Goal: Task Accomplishment & Management: Manage account settings

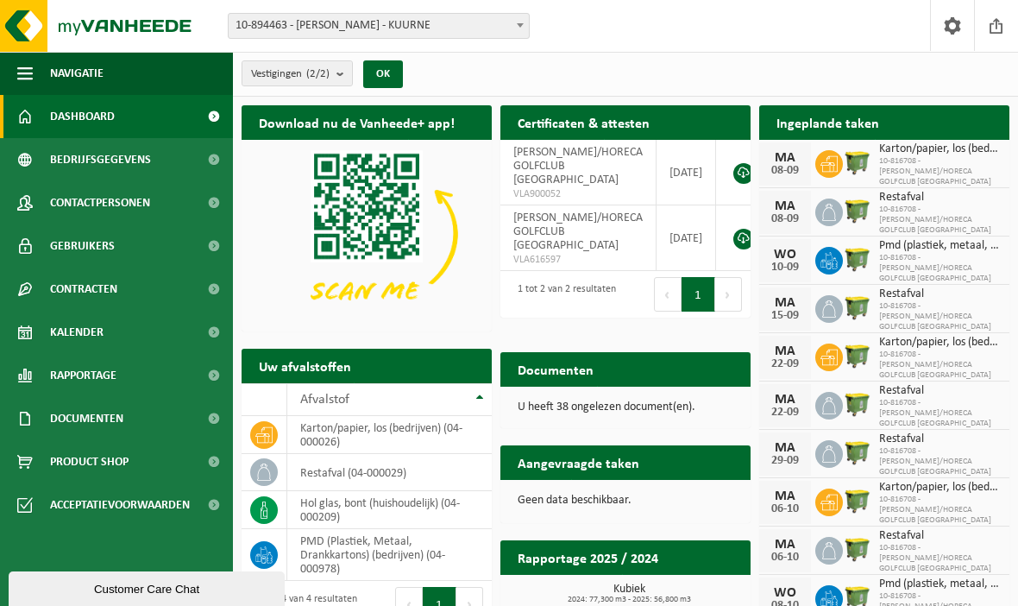
click at [851, 270] on img at bounding box center [857, 258] width 29 height 29
click at [911, 253] on span "10-816708 - SOPHIE DEMEULEMEESTER/HORECA GOLFCLUB PALINGBEEK" at bounding box center [940, 268] width 122 height 31
click at [85, 127] on span "Dashboard" at bounding box center [82, 116] width 65 height 43
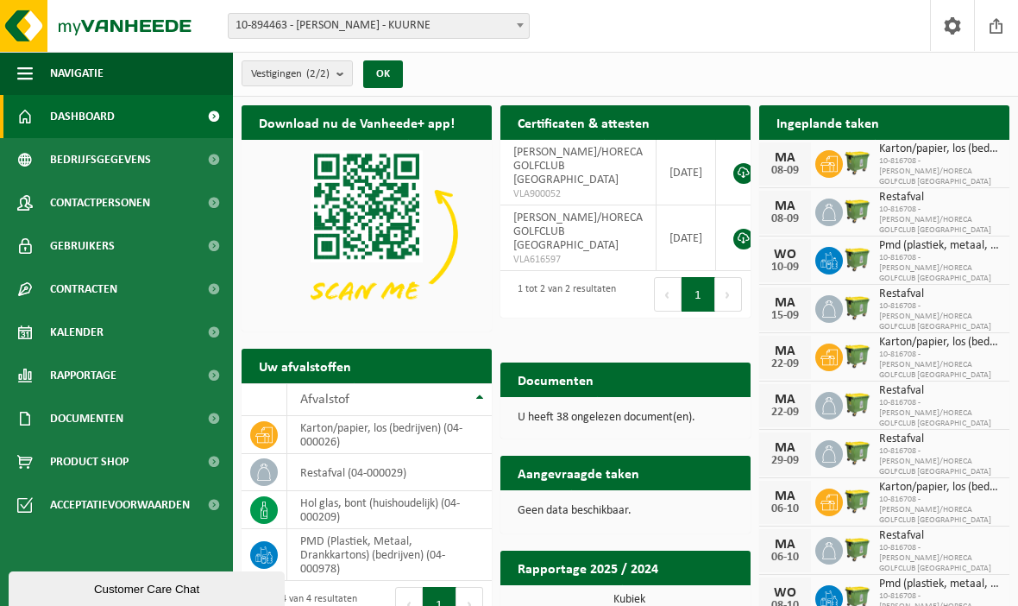
click at [104, 333] on link "Kalender" at bounding box center [116, 332] width 233 height 43
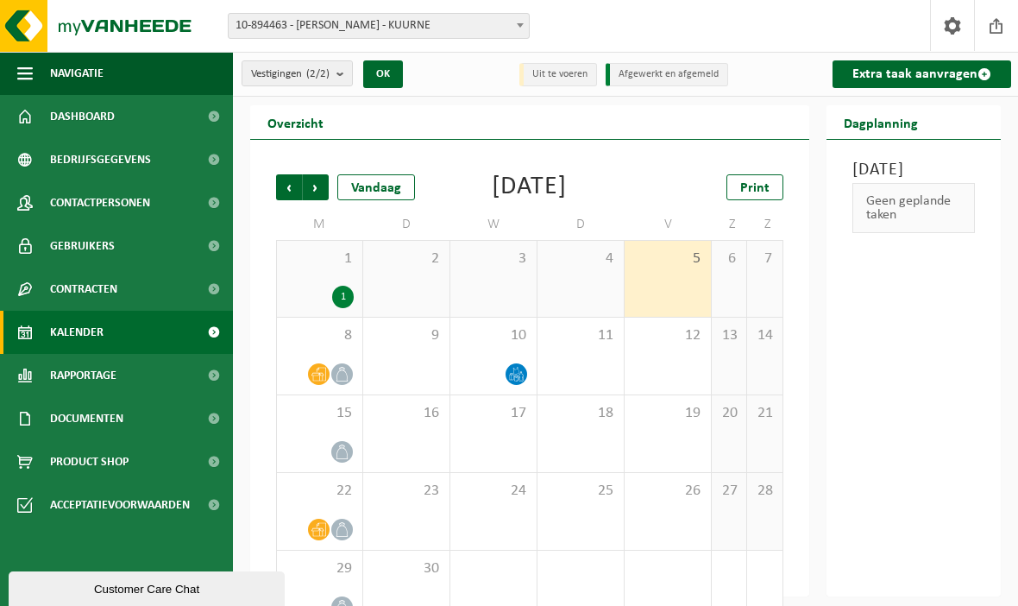
click at [516, 381] on icon at bounding box center [516, 374] width 15 height 15
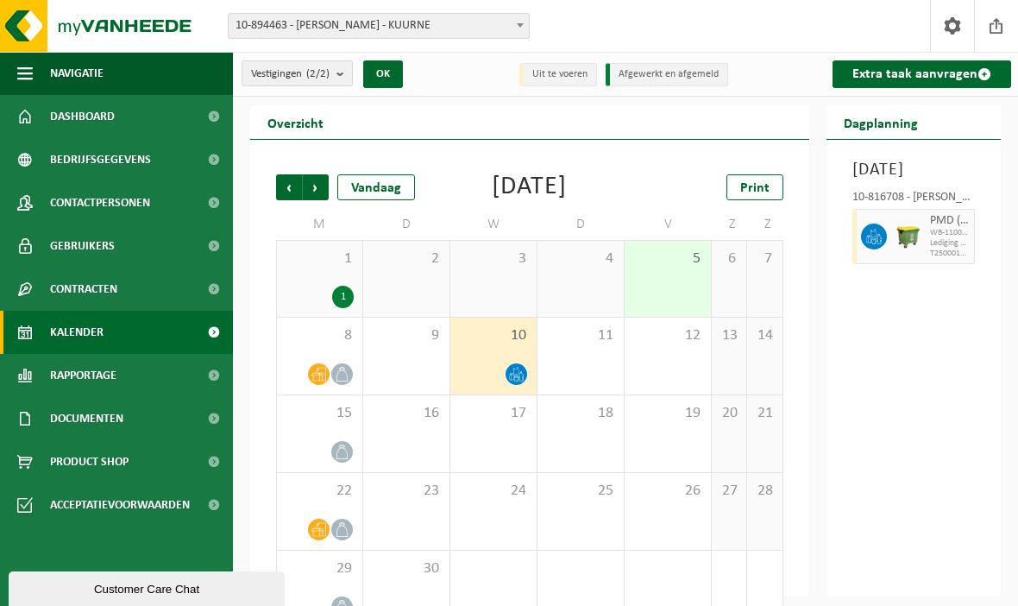
click at [511, 383] on div "10" at bounding box center [493, 355] width 86 height 77
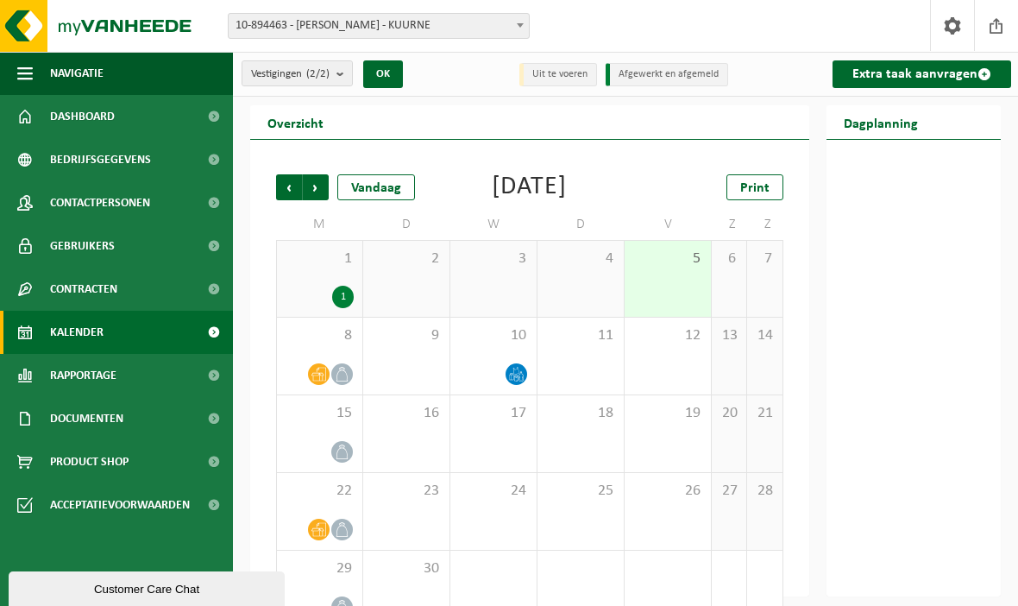
click at [524, 376] on div "10" at bounding box center [493, 355] width 86 height 77
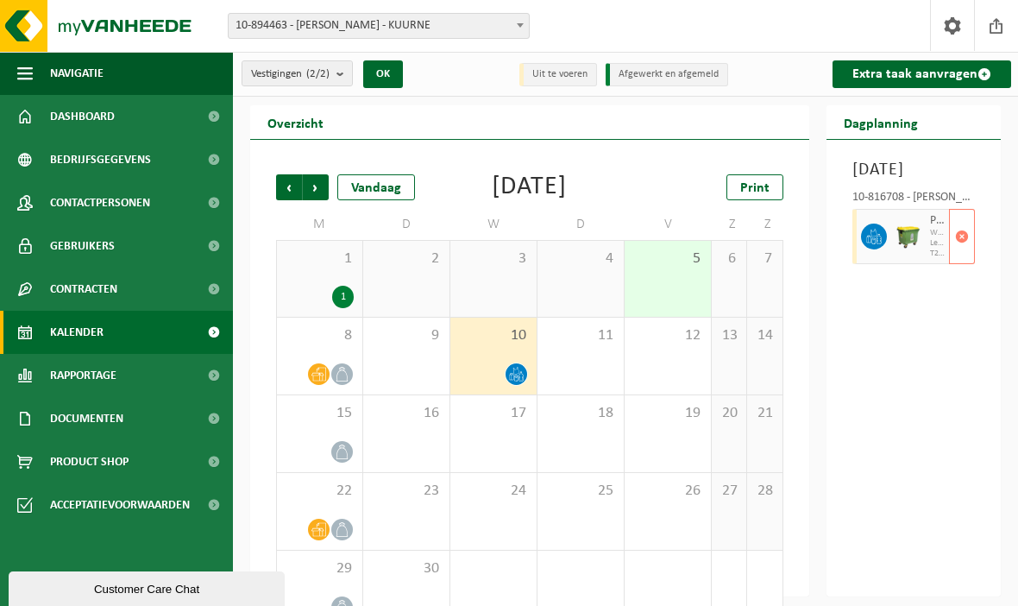
click at [960, 254] on span "button" at bounding box center [962, 236] width 14 height 35
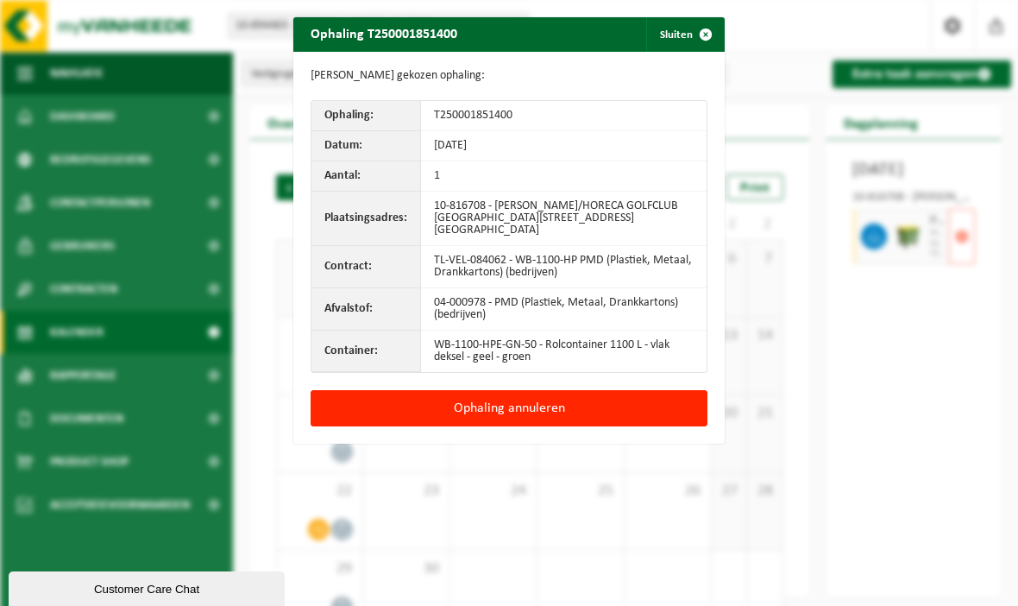
click at [568, 408] on button "Ophaling annuleren" at bounding box center [509, 408] width 397 height 36
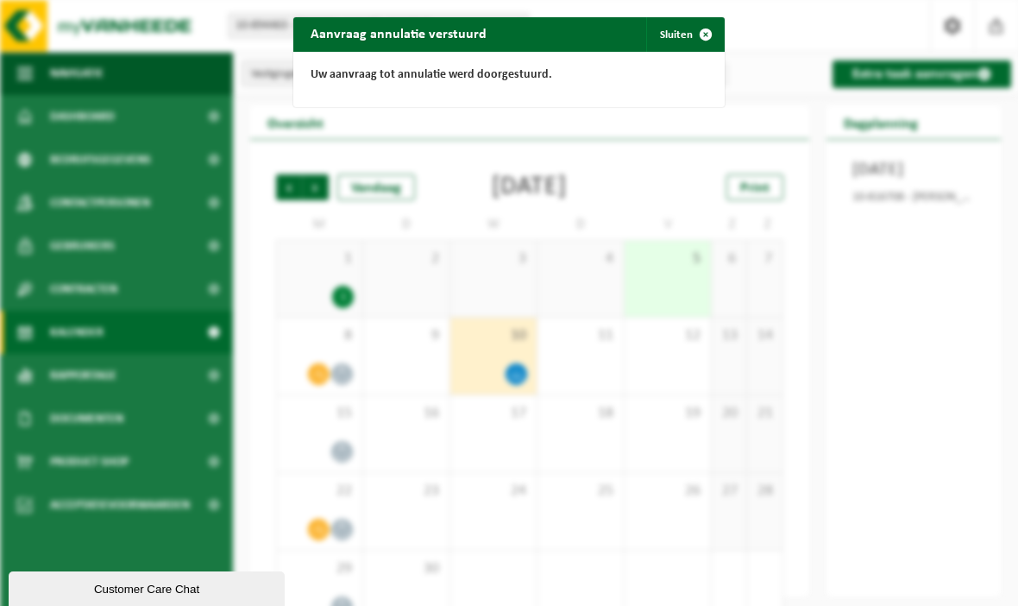
click at [914, 432] on div "Aanvraag annulatie verstuurd Sluiten Uw aanvraag tot annulatie werd doorgestuur…" at bounding box center [509, 303] width 1018 height 606
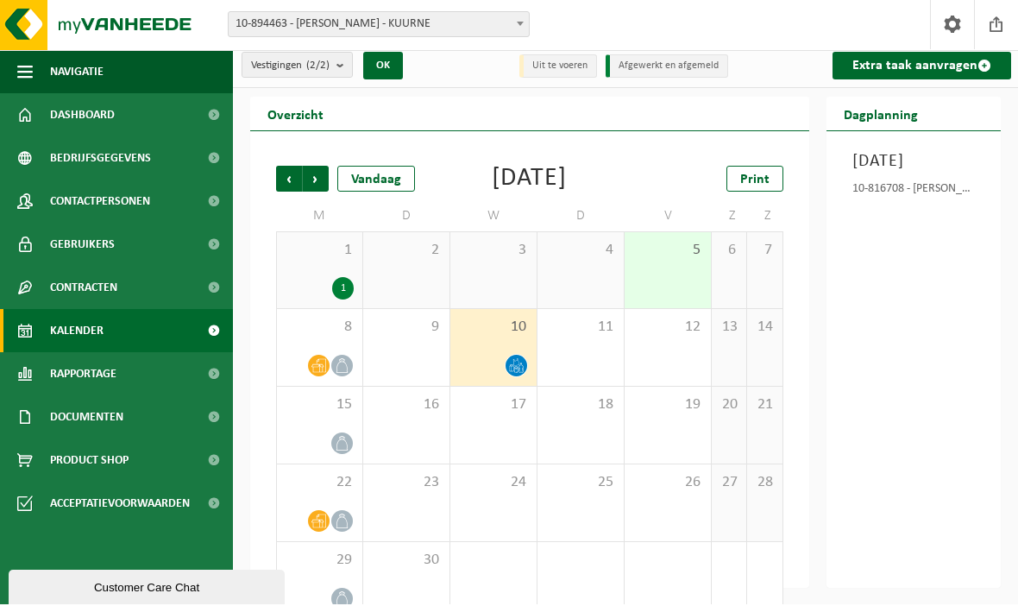
scroll to position [6, 0]
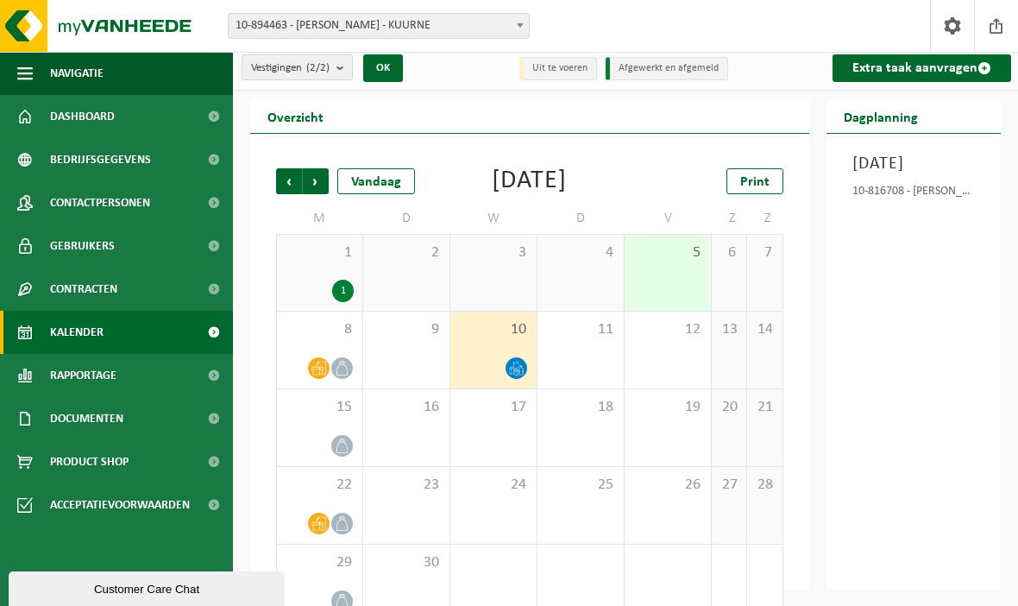
click at [315, 187] on span "Volgende" at bounding box center [316, 181] width 26 height 26
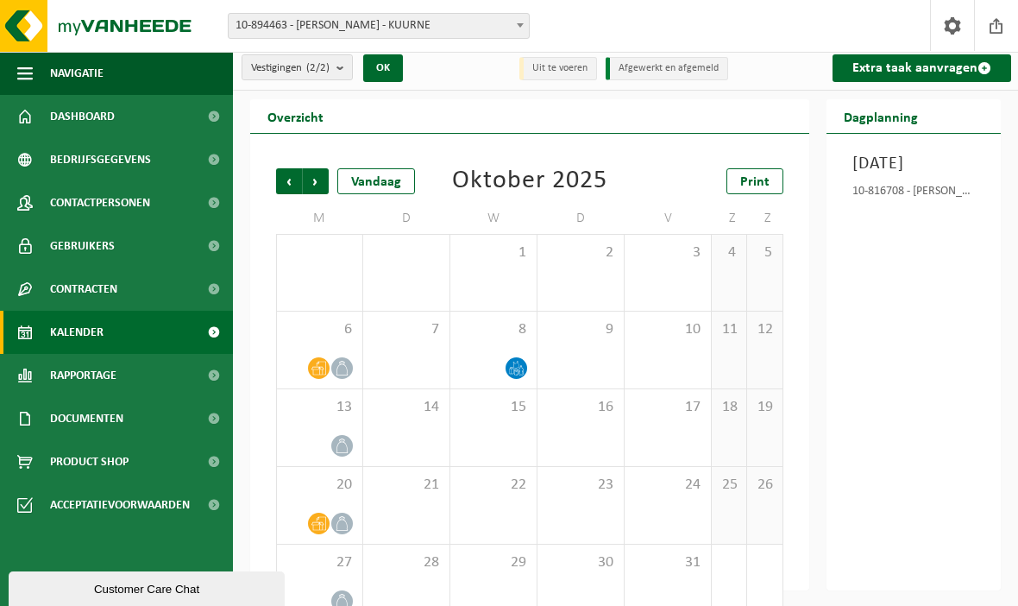
click at [339, 358] on span at bounding box center [342, 368] width 22 height 22
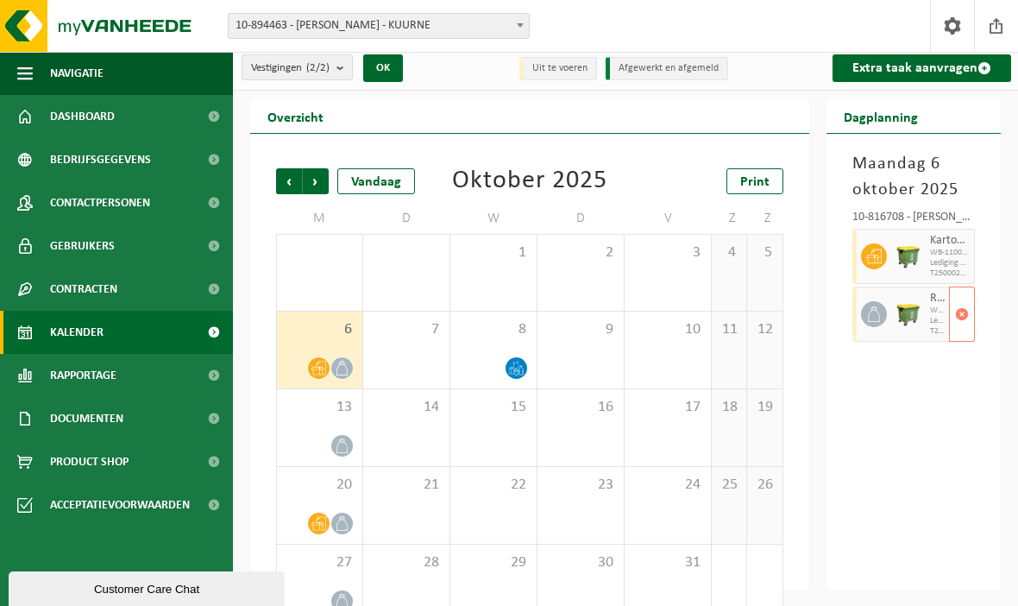
click at [964, 317] on span "button" at bounding box center [962, 314] width 14 height 35
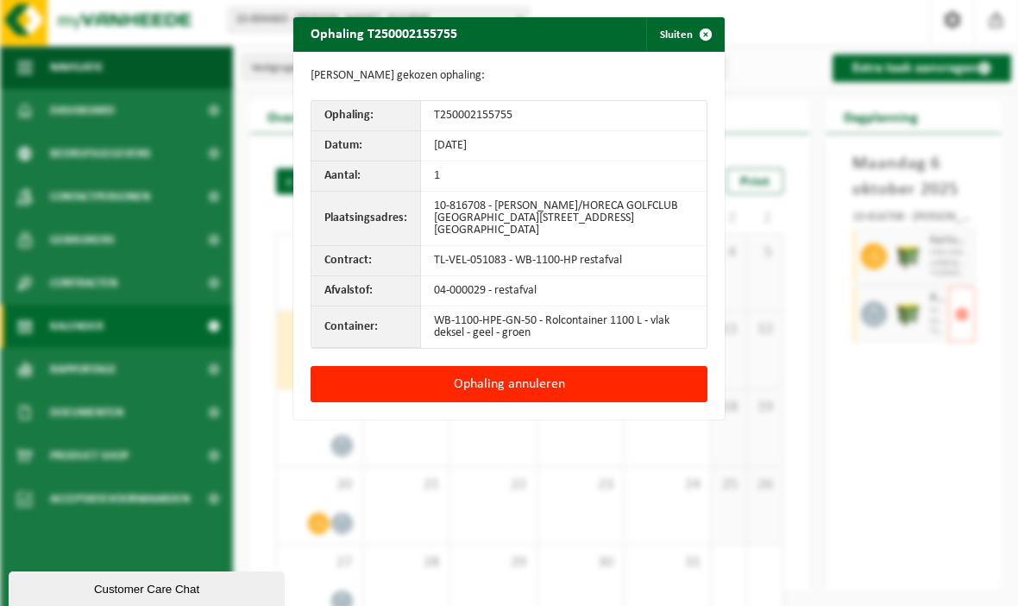
click at [578, 385] on button "Ophaling annuleren" at bounding box center [509, 384] width 397 height 36
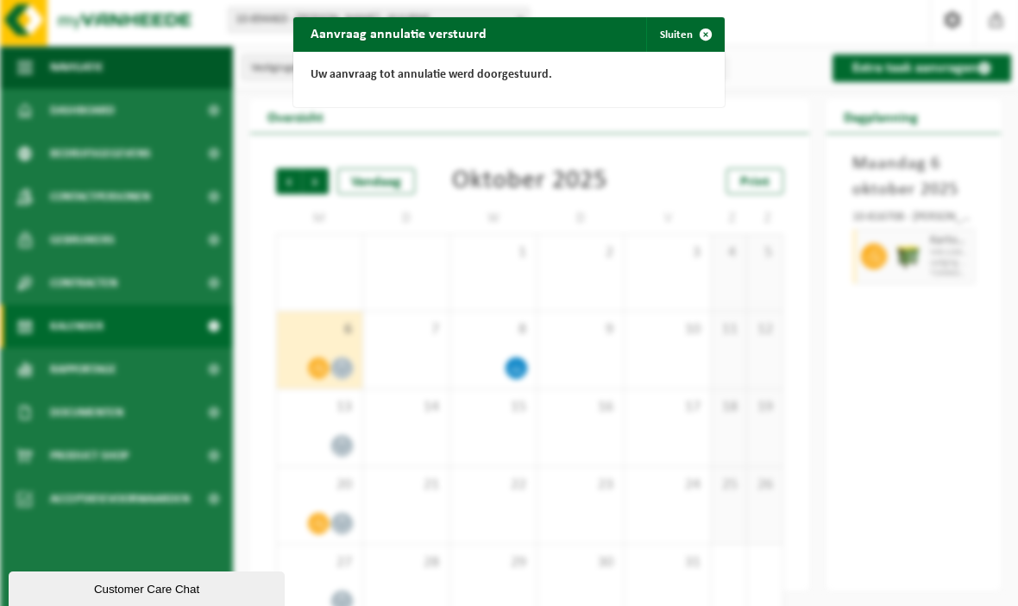
click at [899, 463] on div "Aanvraag annulatie verstuurd Sluiten Uw aanvraag tot annulatie werd doorgestuur…" at bounding box center [509, 303] width 1018 height 606
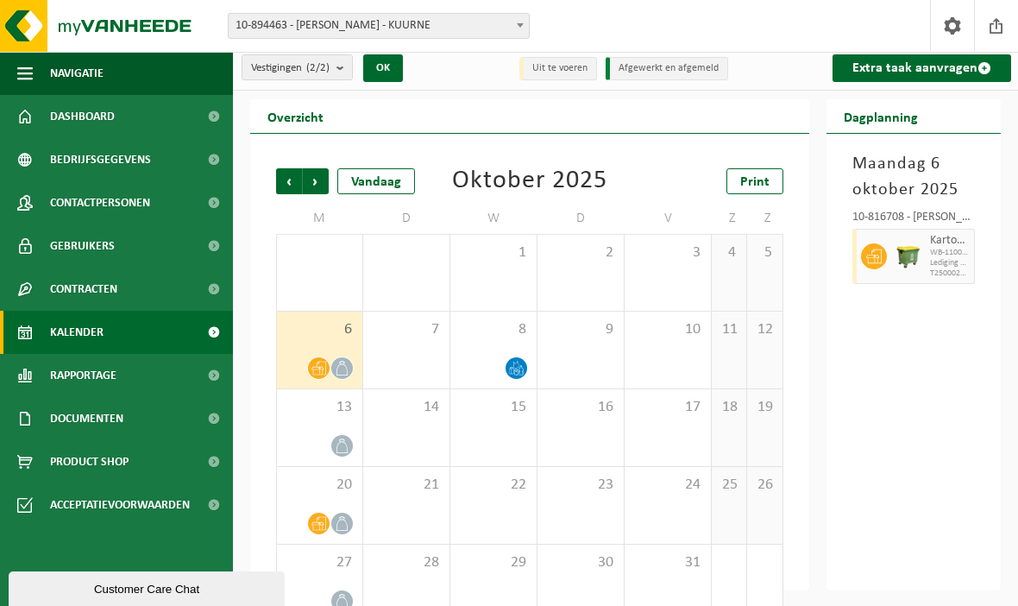
click at [10, 321] on link "Kalender" at bounding box center [116, 332] width 233 height 43
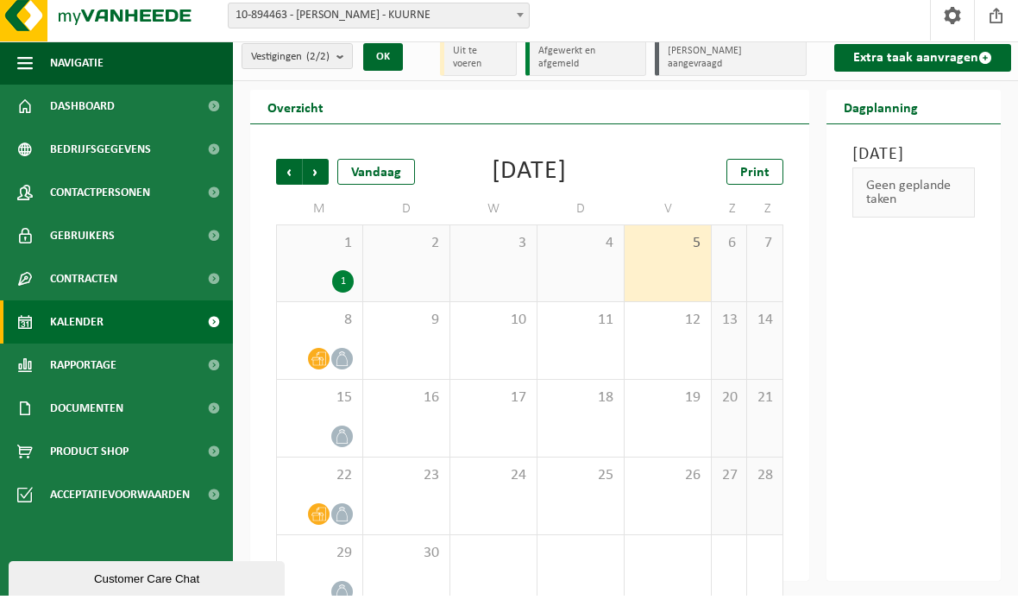
scroll to position [6, 0]
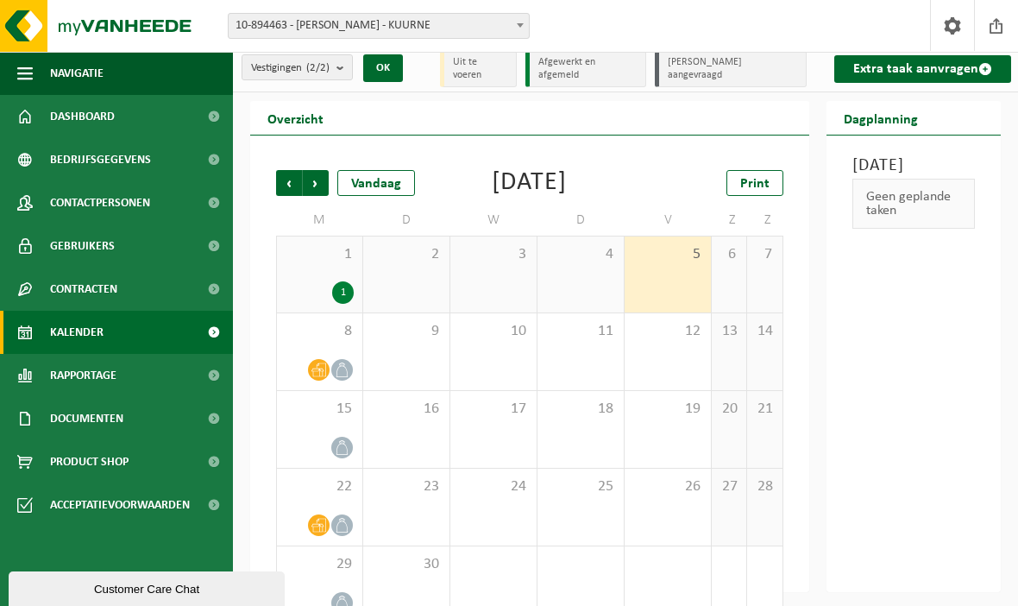
click at [338, 532] on icon at bounding box center [342, 525] width 15 height 15
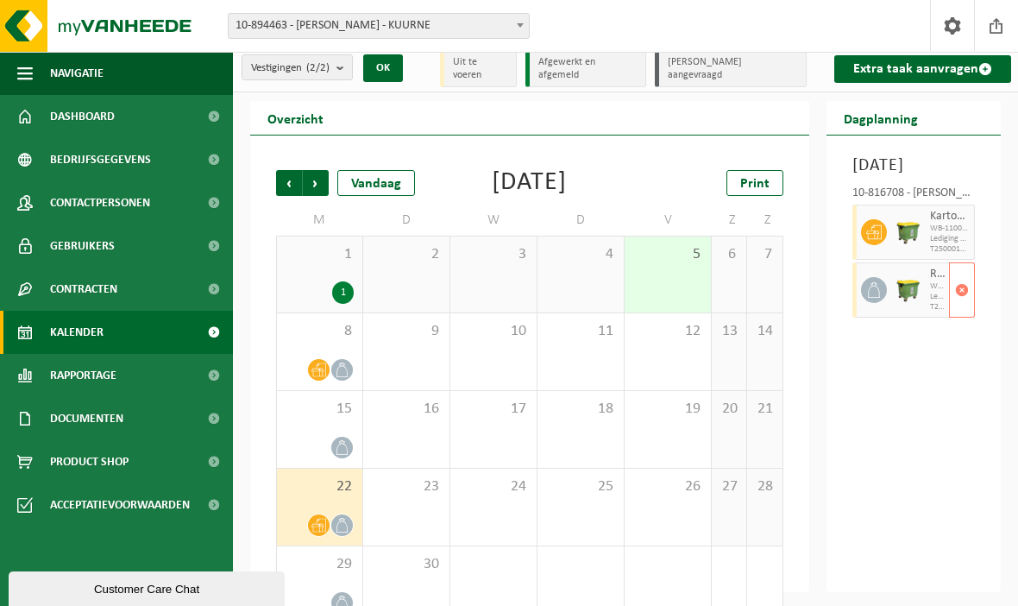
click at [964, 307] on span "button" at bounding box center [962, 290] width 14 height 35
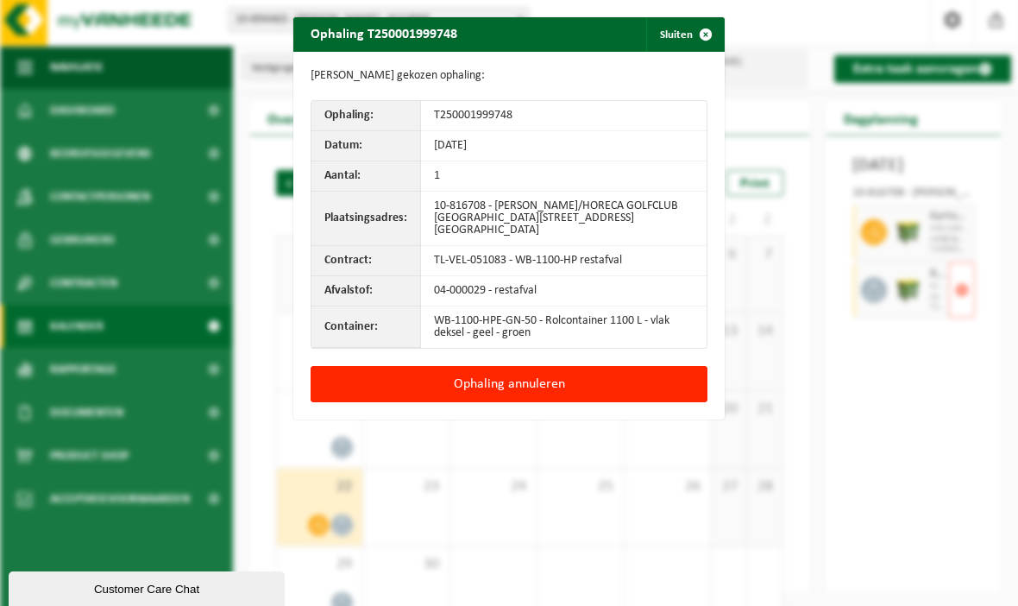
click at [641, 385] on button "Ophaling annuleren" at bounding box center [509, 384] width 397 height 36
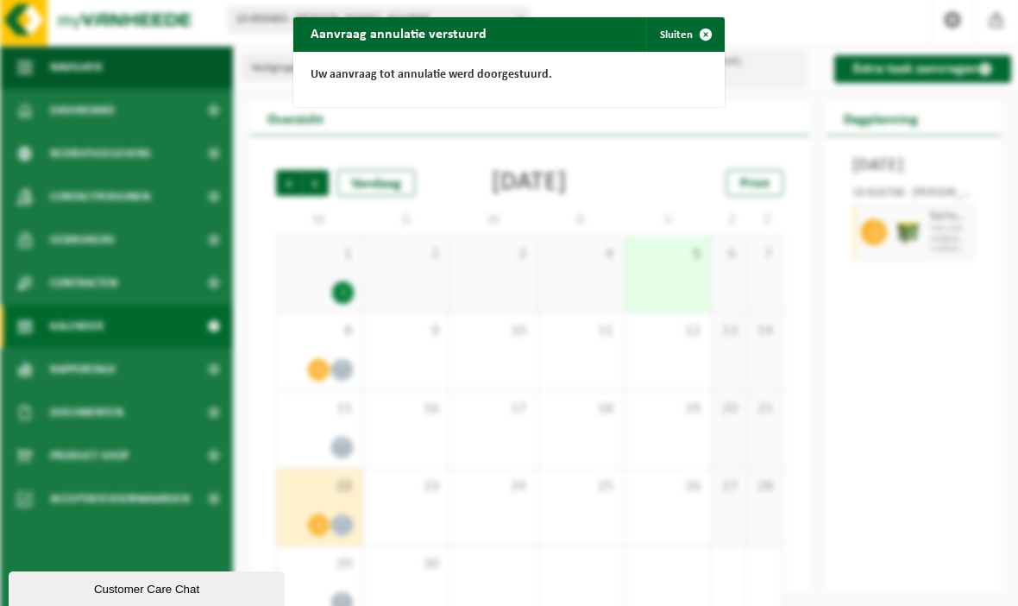
click at [707, 34] on span "button" at bounding box center [705, 34] width 35 height 35
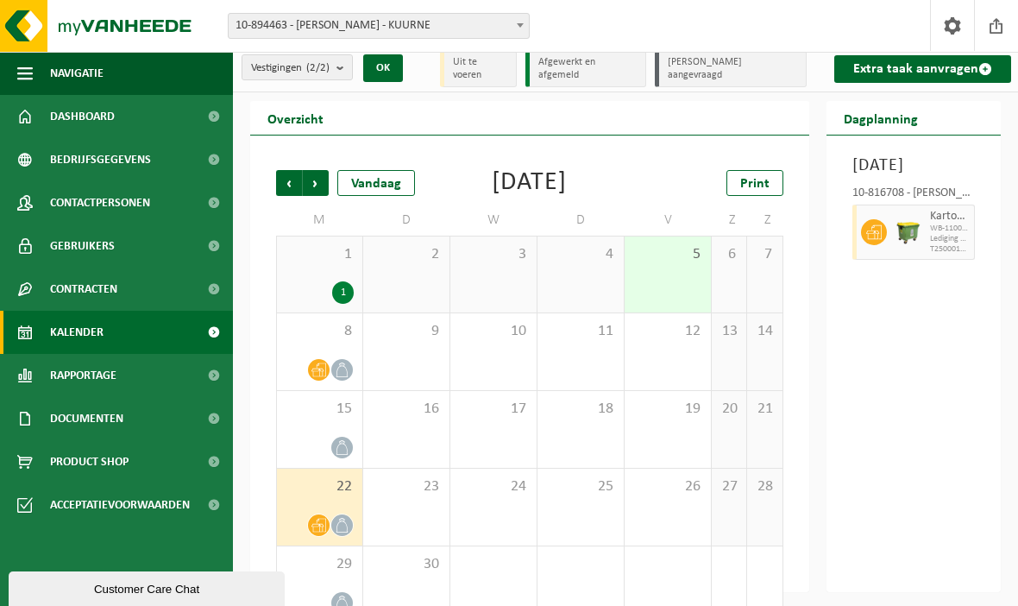
click at [324, 176] on span "Volgende" at bounding box center [316, 183] width 26 height 26
